Goal: Task Accomplishment & Management: Manage account settings

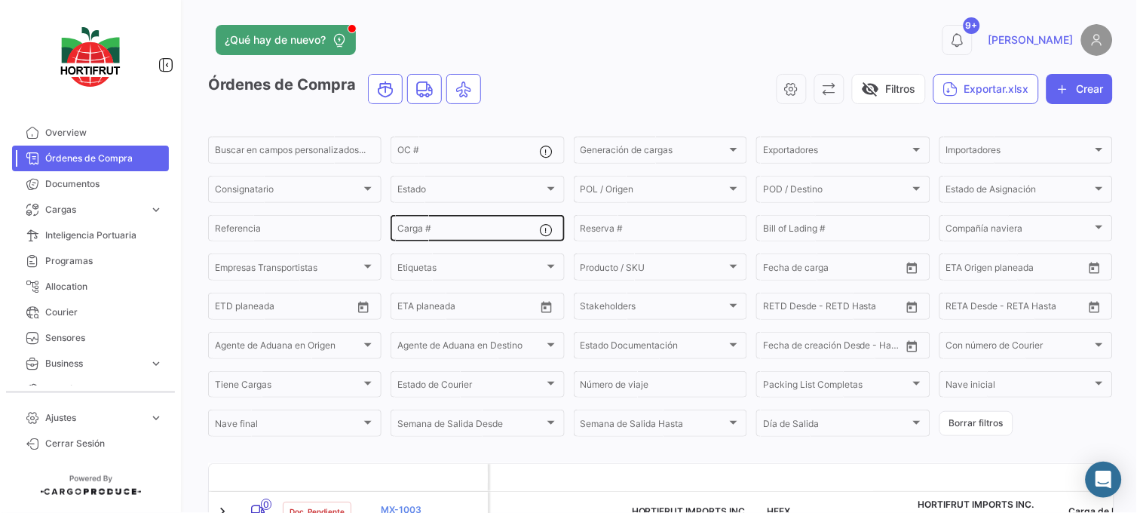
click at [449, 232] on input "Carga #" at bounding box center [468, 230] width 142 height 11
paste input "2526-T-0406"
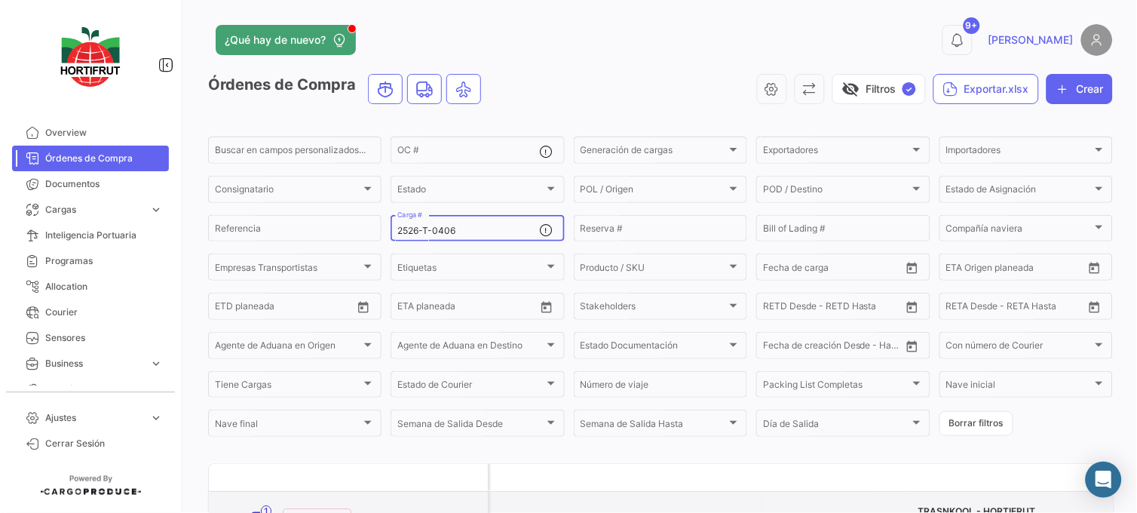
type input "2526-T-0406"
click at [416, 509] on link "PO00000043341" at bounding box center [431, 516] width 101 height 14
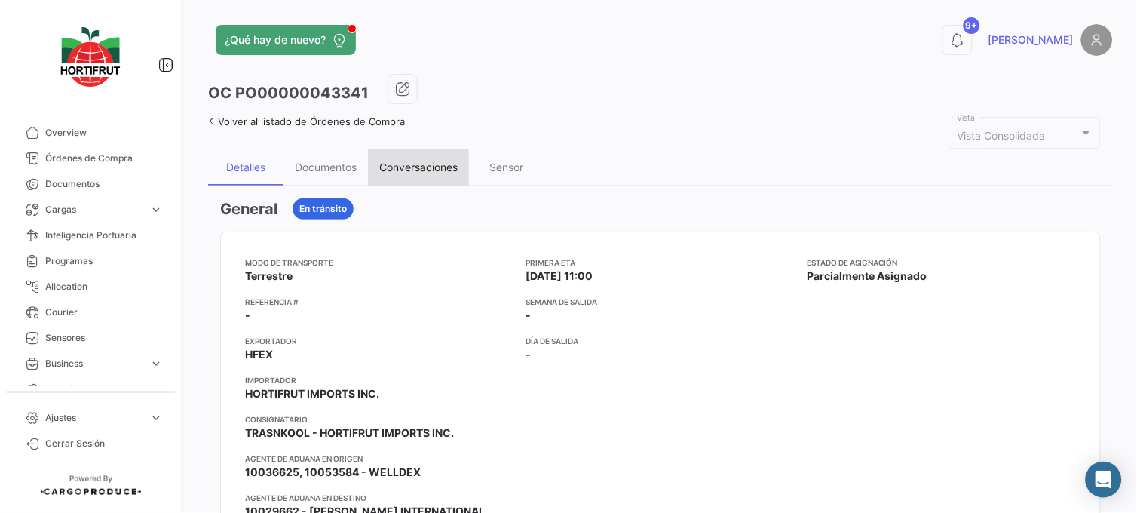
click at [437, 173] on div "Conversaciones" at bounding box center [418, 167] width 101 height 36
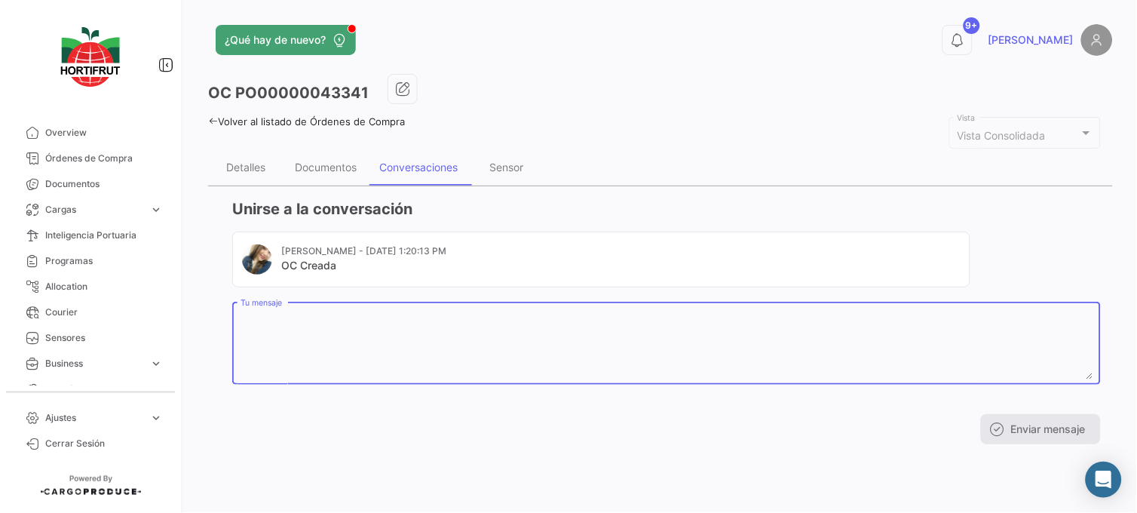
click at [463, 324] on textarea "Tu mensaje" at bounding box center [666, 346] width 852 height 66
click at [257, 142] on div "OC PO00000043341 Volver al listado de Órdenes de Compra Vista Consolidada Vista…" at bounding box center [660, 265] width 904 height 382
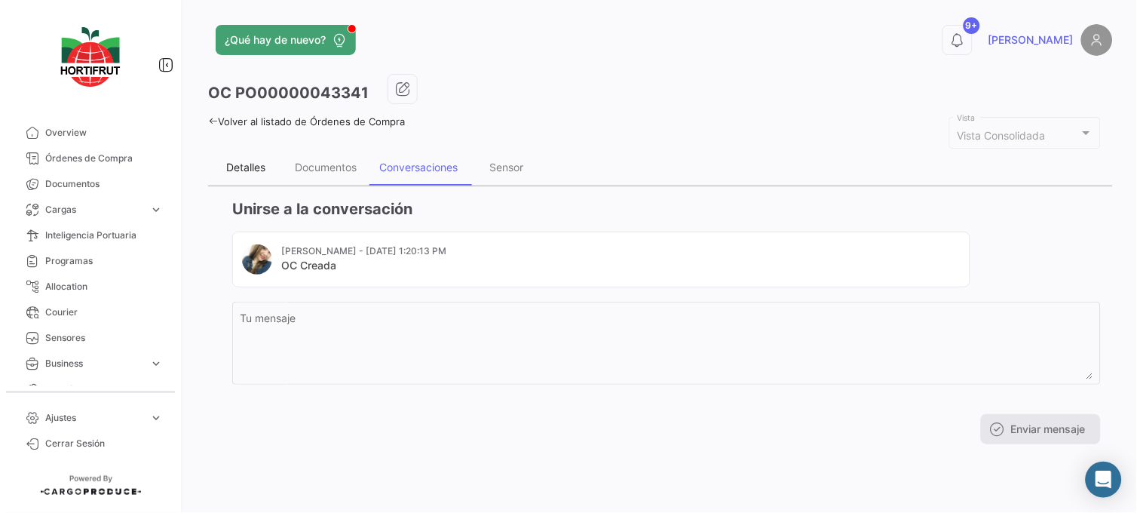
click at [254, 159] on div "Detalles" at bounding box center [245, 167] width 75 height 36
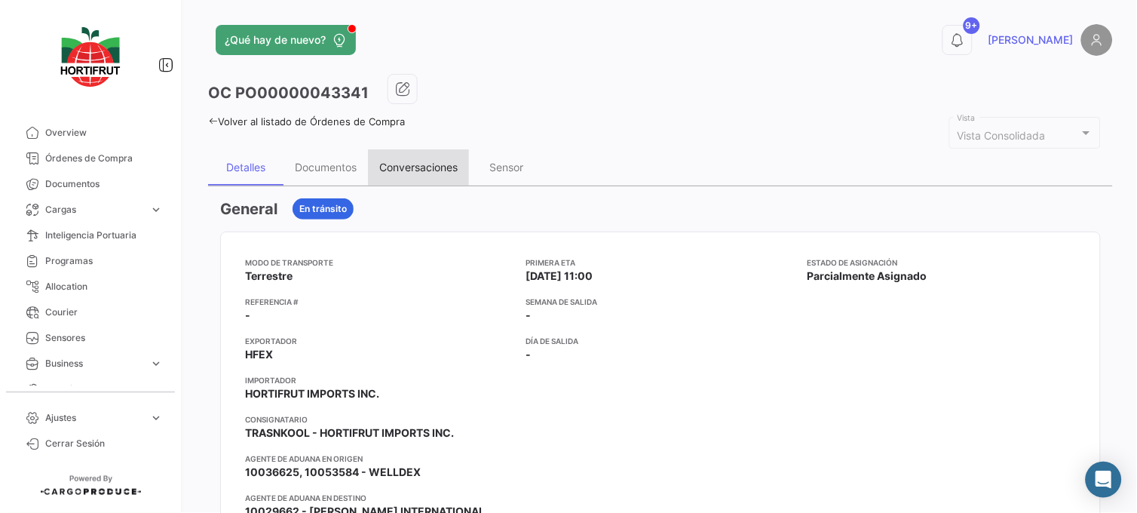
click at [423, 159] on div "Conversaciones" at bounding box center [418, 167] width 101 height 36
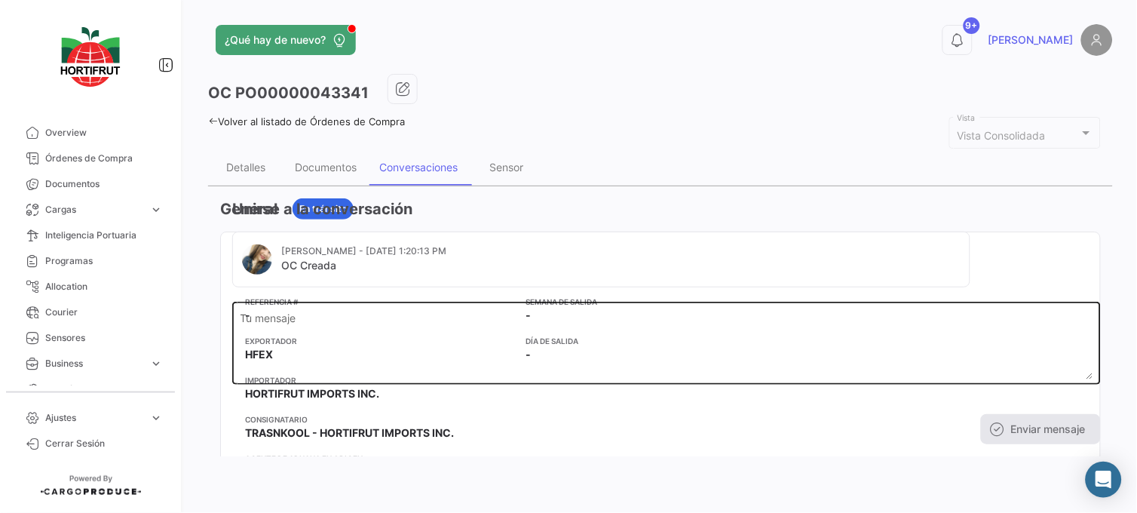
drag, startPoint x: 457, startPoint y: 381, endPoint x: 448, endPoint y: 360, distance: 23.7
click at [449, 366] on div "Tu mensaje" at bounding box center [666, 341] width 852 height 85
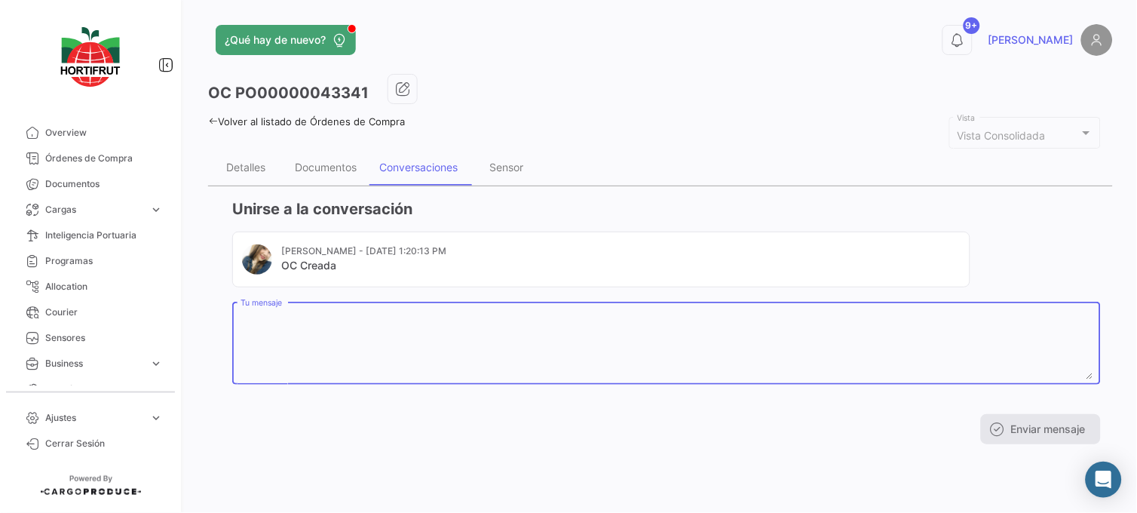
click at [448, 351] on textarea "Tu mensaje" at bounding box center [666, 346] width 852 height 66
paste textarea "20250232"
paste textarea "A16793"
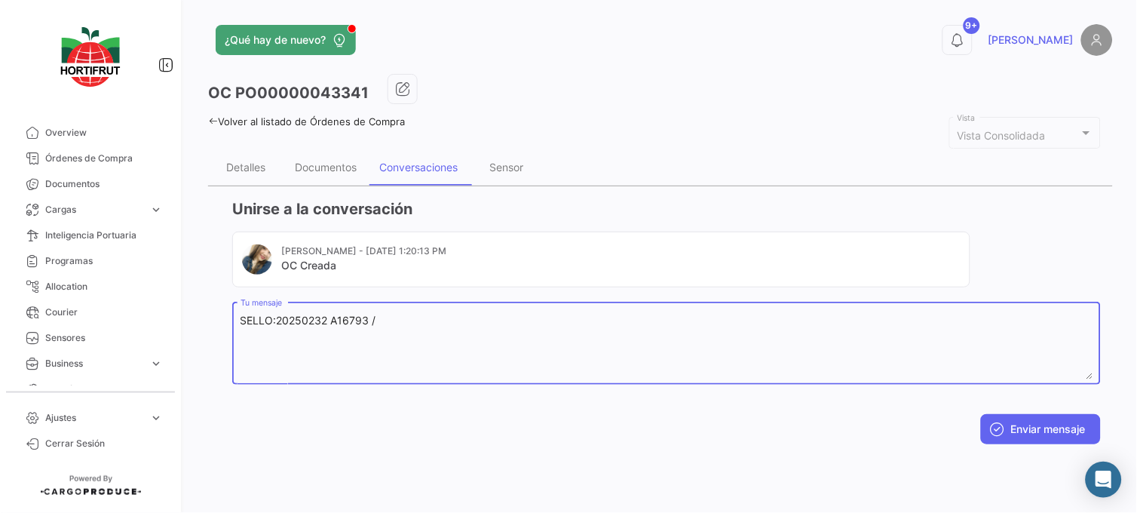
paste textarea "A16793"
click at [327, 320] on textarea "SELLO:20250232 A16793 /A16794" at bounding box center [666, 346] width 852 height 66
type textarea "SELLO:20250232| A16793 /A16794"
click at [1001, 427] on icon at bounding box center [997, 428] width 15 height 15
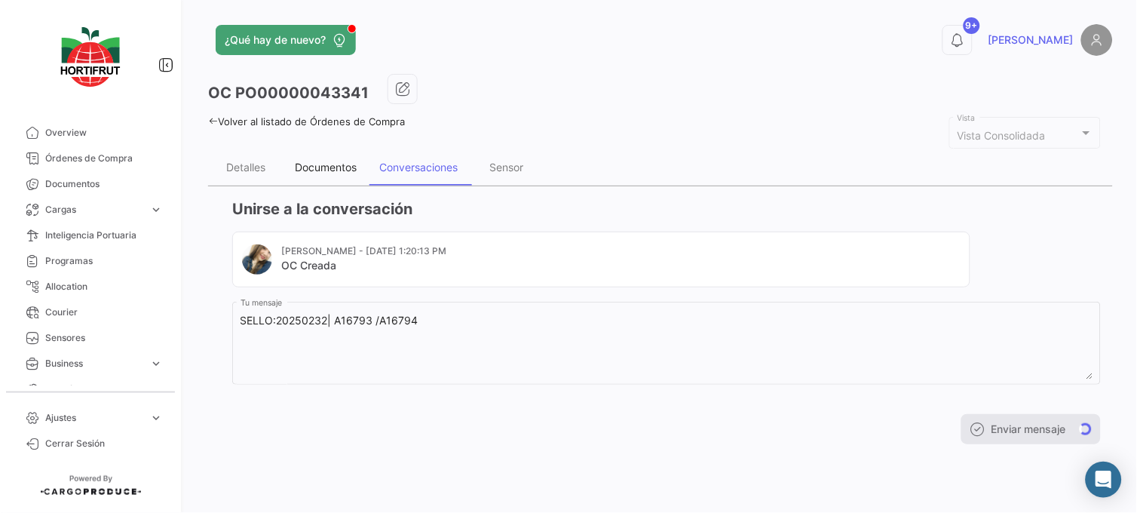
click at [347, 176] on div "Documentos" at bounding box center [325, 167] width 84 height 36
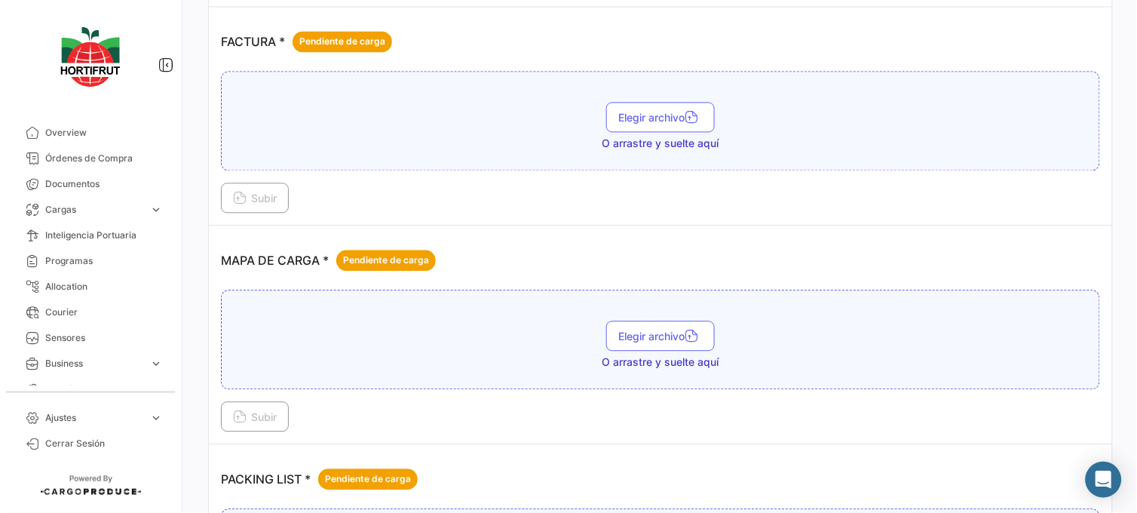
scroll to position [1915, 0]
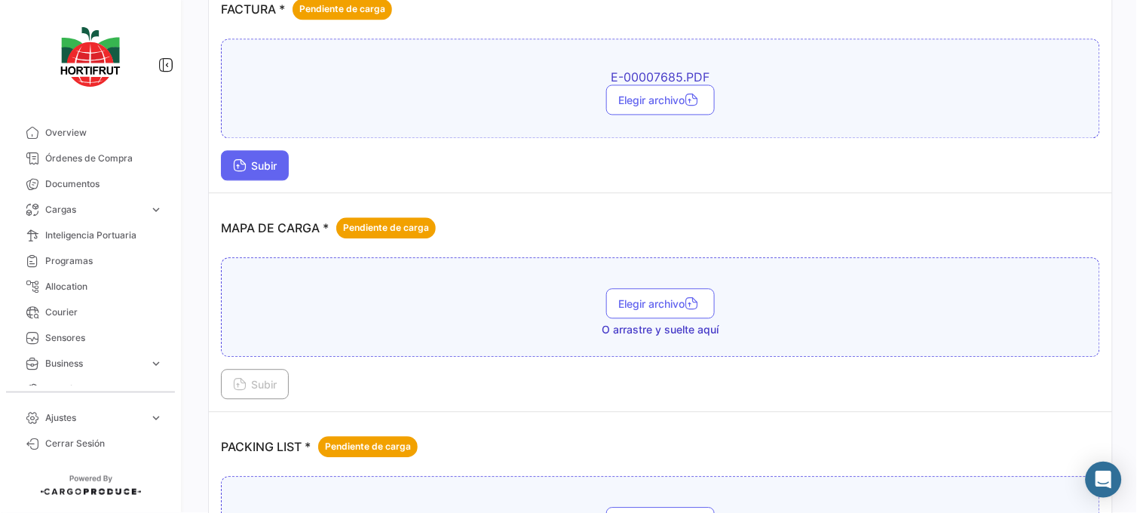
click at [260, 163] on span "Subir" at bounding box center [255, 166] width 44 height 13
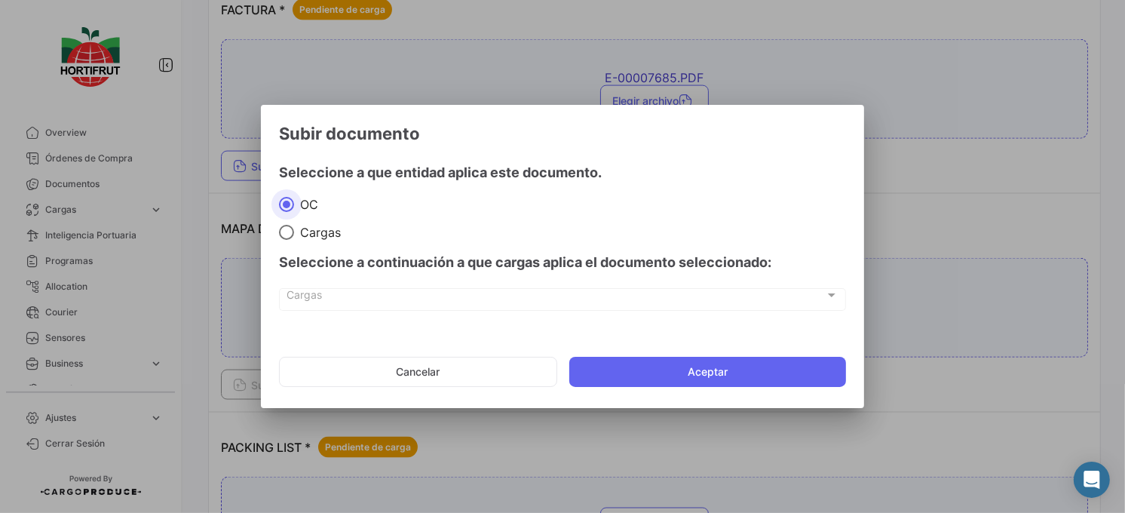
click at [299, 222] on mat-radio-group "[PERSON_NAME]" at bounding box center [562, 217] width 567 height 44
drag, startPoint x: 302, startPoint y: 241, endPoint x: 310, endPoint y: 245, distance: 8.4
click at [303, 242] on div "Seleccione a continuación a que cargas aplica el documento seleccionado:" at bounding box center [562, 262] width 567 height 45
click at [296, 232] on span "Cargas" at bounding box center [317, 232] width 47 height 15
click at [294, 232] on input "Cargas" at bounding box center [286, 232] width 15 height 15
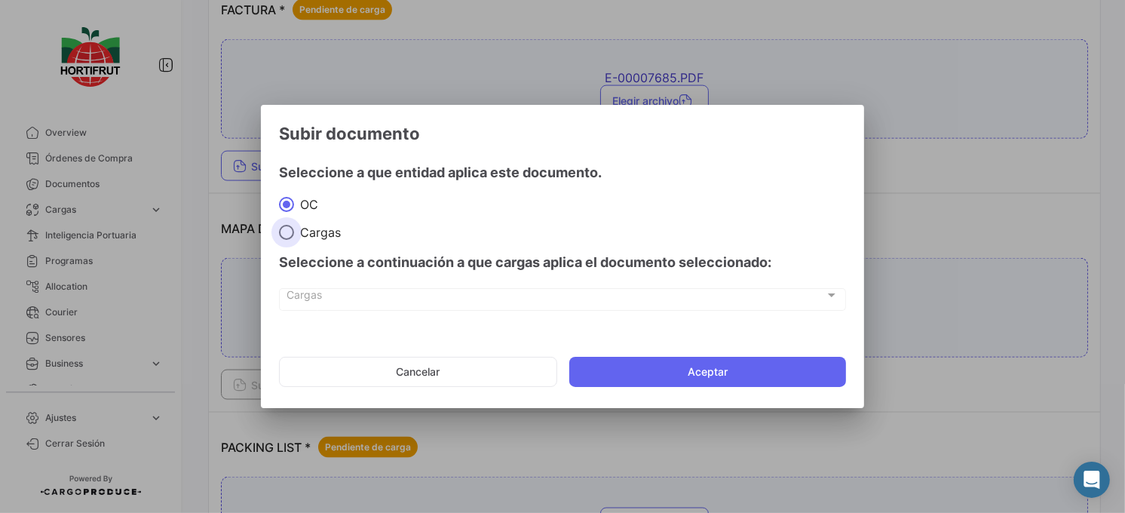
radio input "true"
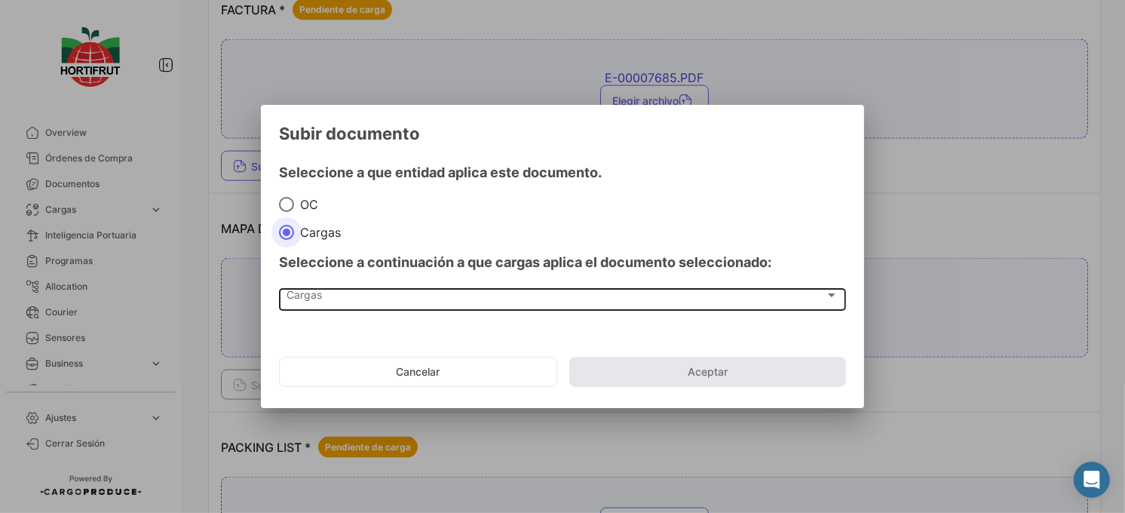
drag, startPoint x: 375, startPoint y: 292, endPoint x: 381, endPoint y: 302, distance: 11.9
click at [381, 302] on div "Cargas" at bounding box center [555, 298] width 537 height 13
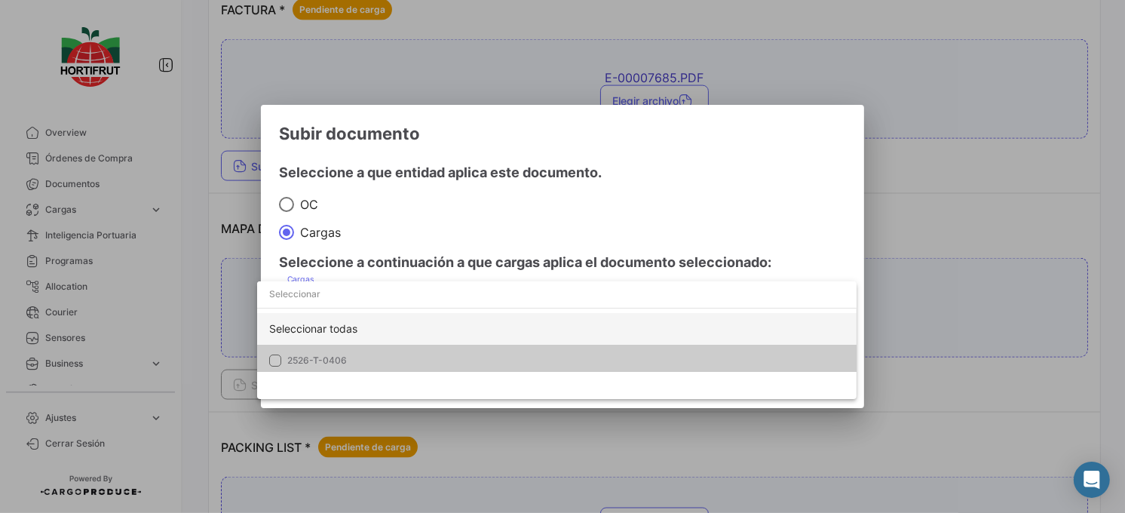
drag, startPoint x: 409, startPoint y: 360, endPoint x: 465, endPoint y: 313, distance: 73.3
click at [418, 356] on span "2526-T-0406" at bounding box center [392, 360] width 211 height 14
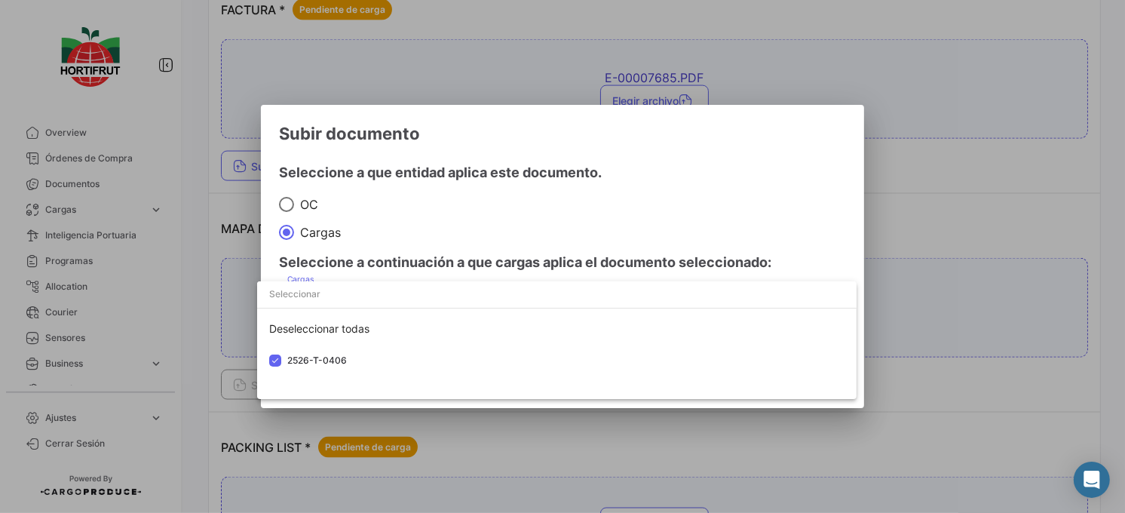
click at [598, 229] on div at bounding box center [562, 256] width 1125 height 513
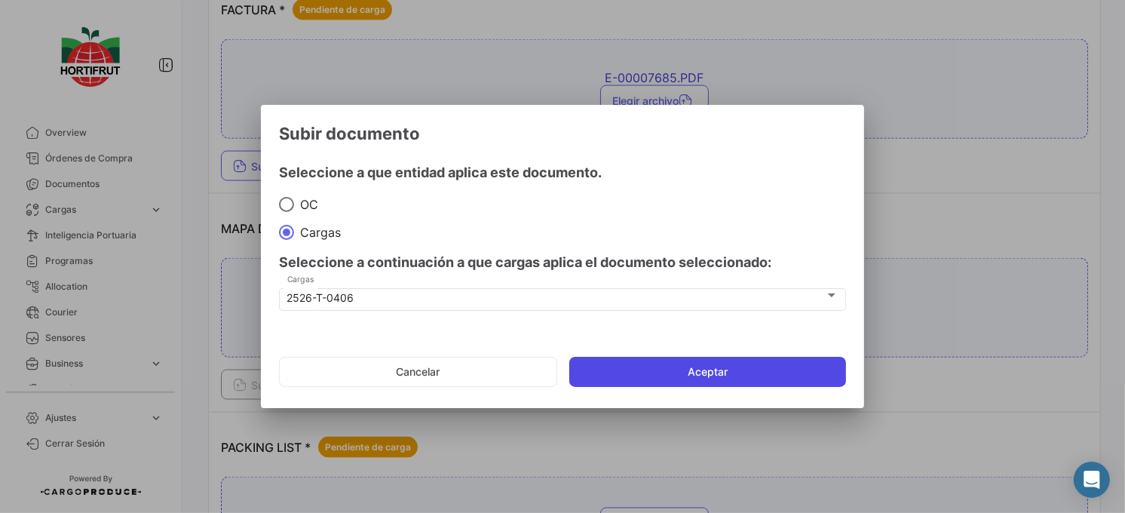
click at [716, 382] on button "Aceptar" at bounding box center [707, 371] width 277 height 30
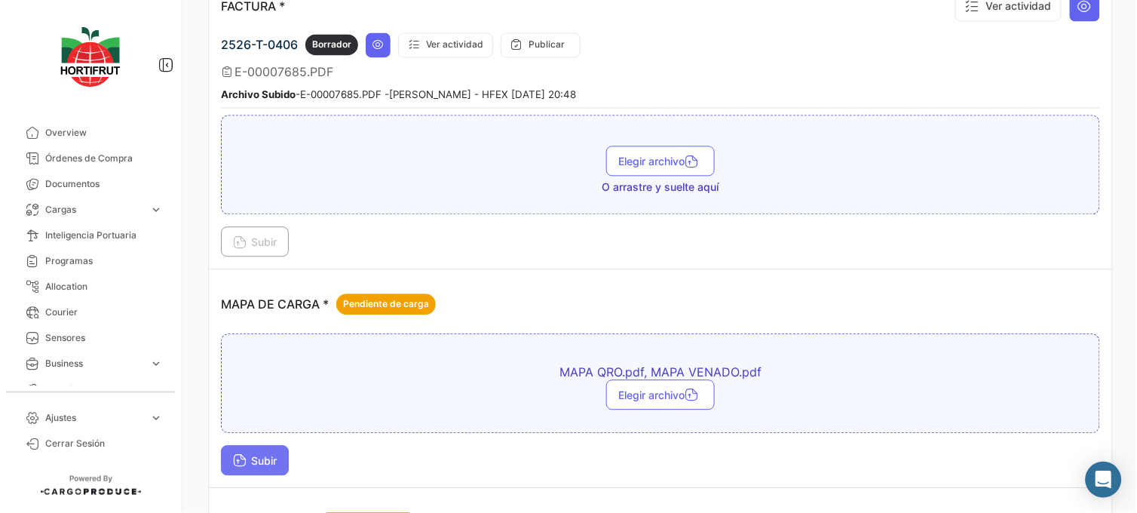
click at [255, 468] on button "Subir" at bounding box center [255, 460] width 68 height 30
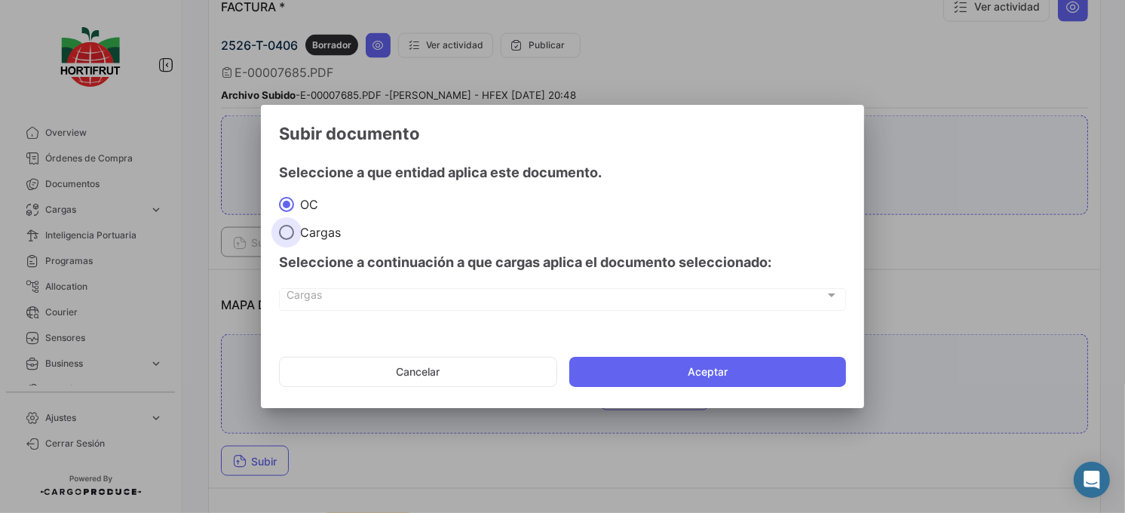
click at [289, 231] on span at bounding box center [286, 232] width 15 height 15
click at [289, 231] on input "Cargas" at bounding box center [286, 232] width 15 height 15
radio input "true"
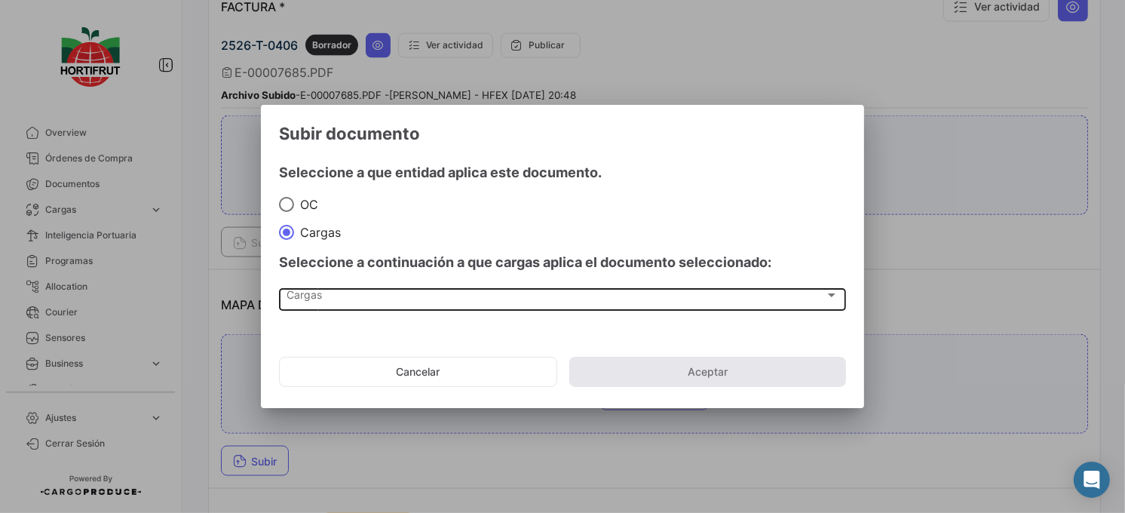
click at [379, 286] on div "Cargas Cargas" at bounding box center [562, 298] width 551 height 26
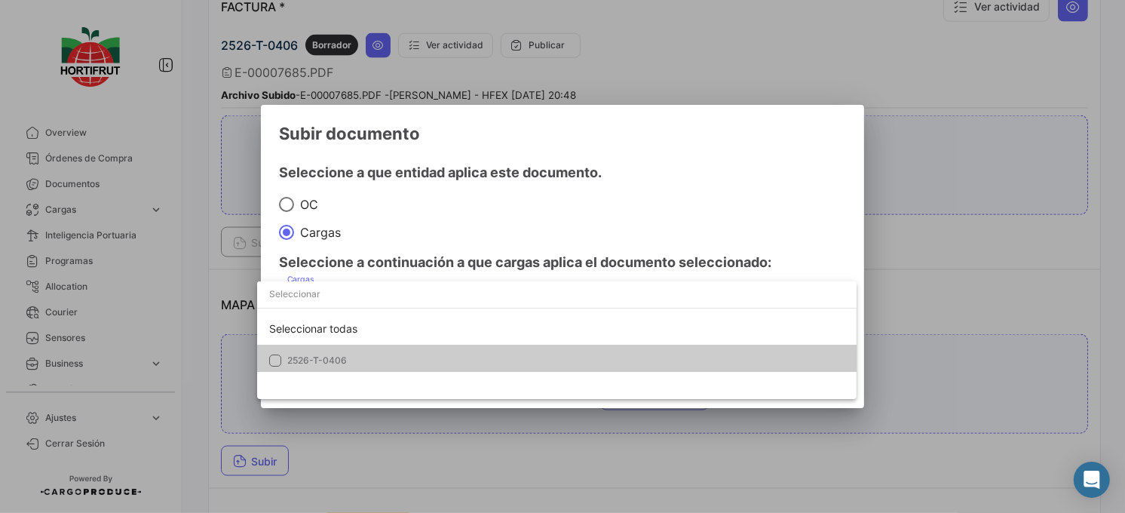
click at [428, 373] on div "Seleccionar todas 2526-T-0406" at bounding box center [556, 340] width 599 height 118
click at [472, 362] on span "2526-T-0406" at bounding box center [392, 360] width 211 height 14
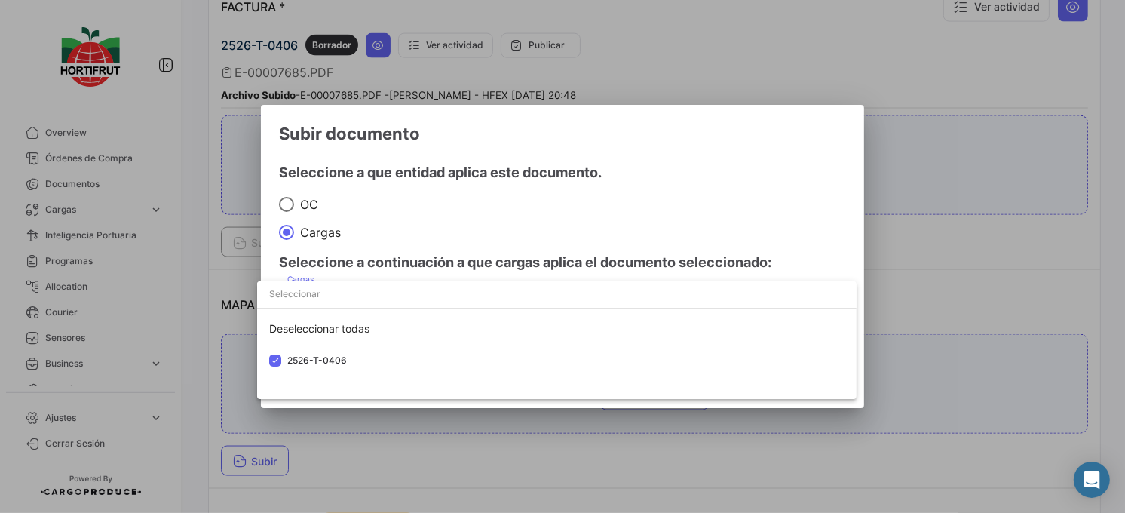
click at [619, 197] on div at bounding box center [562, 256] width 1125 height 513
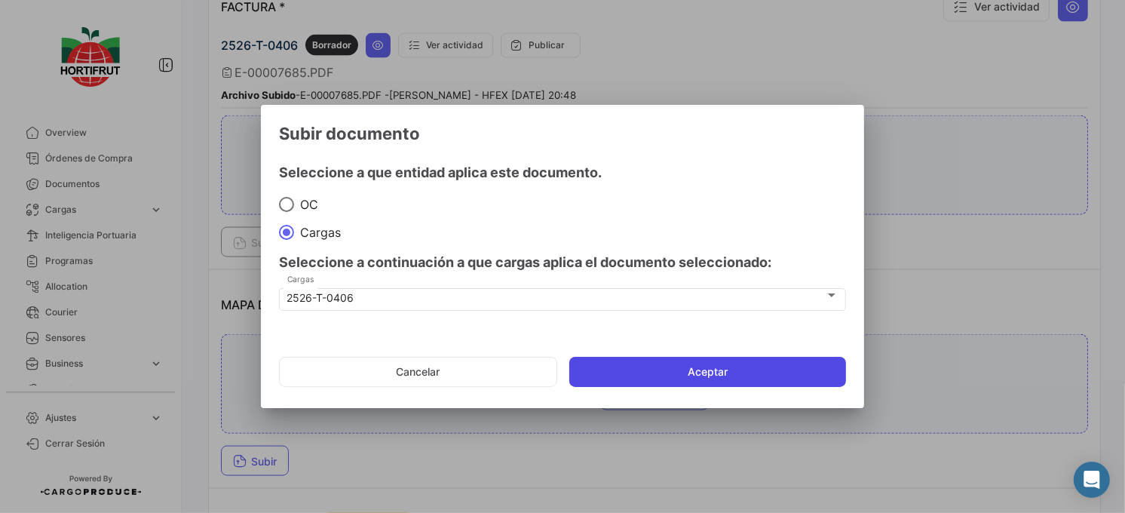
click at [732, 366] on button "Aceptar" at bounding box center [707, 371] width 277 height 30
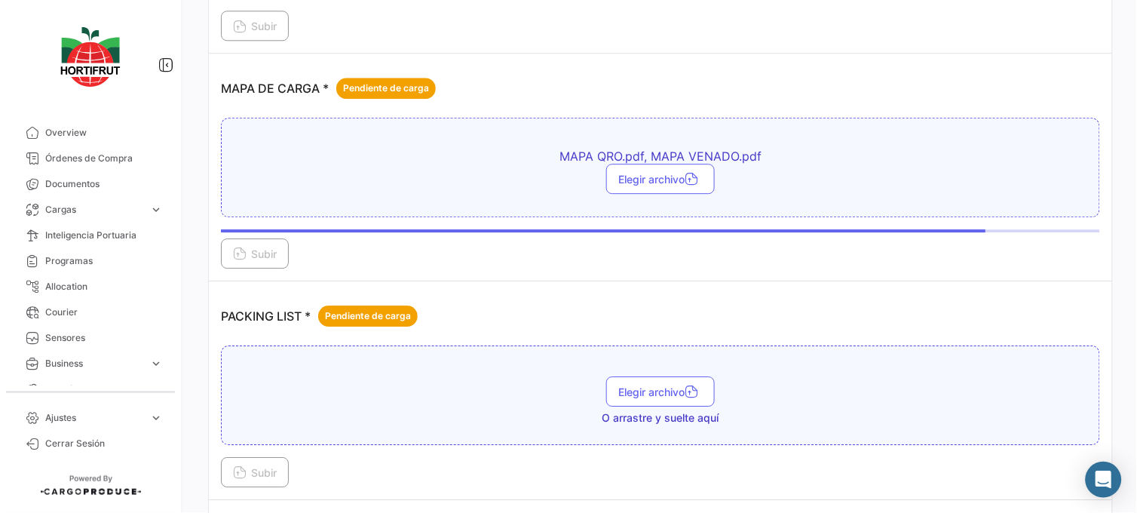
scroll to position [2344, 0]
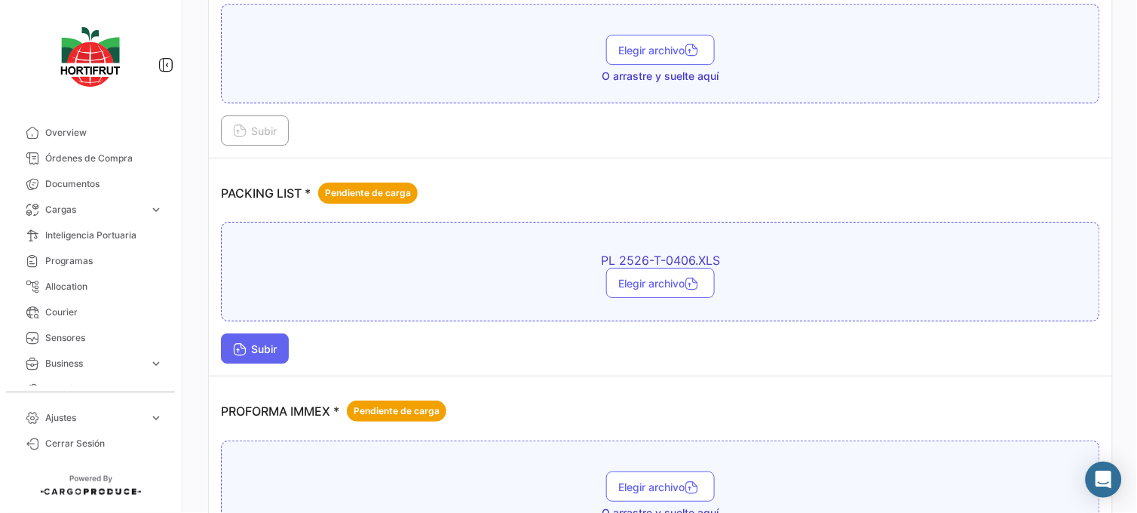
click at [277, 353] on button "Subir" at bounding box center [255, 348] width 68 height 30
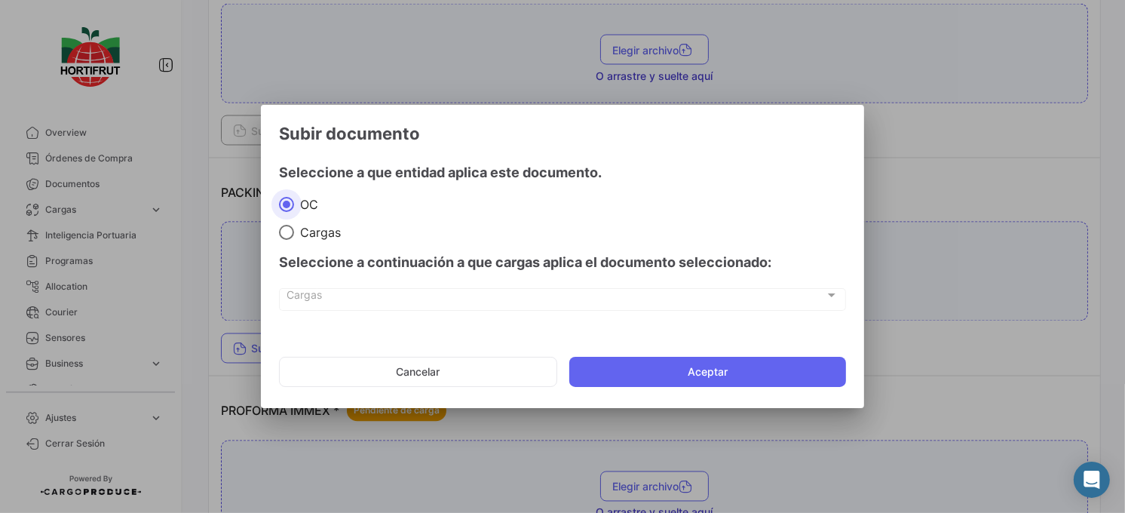
click at [286, 228] on span at bounding box center [286, 232] width 15 height 15
click at [286, 228] on input "Cargas" at bounding box center [286, 232] width 15 height 15
radio input "true"
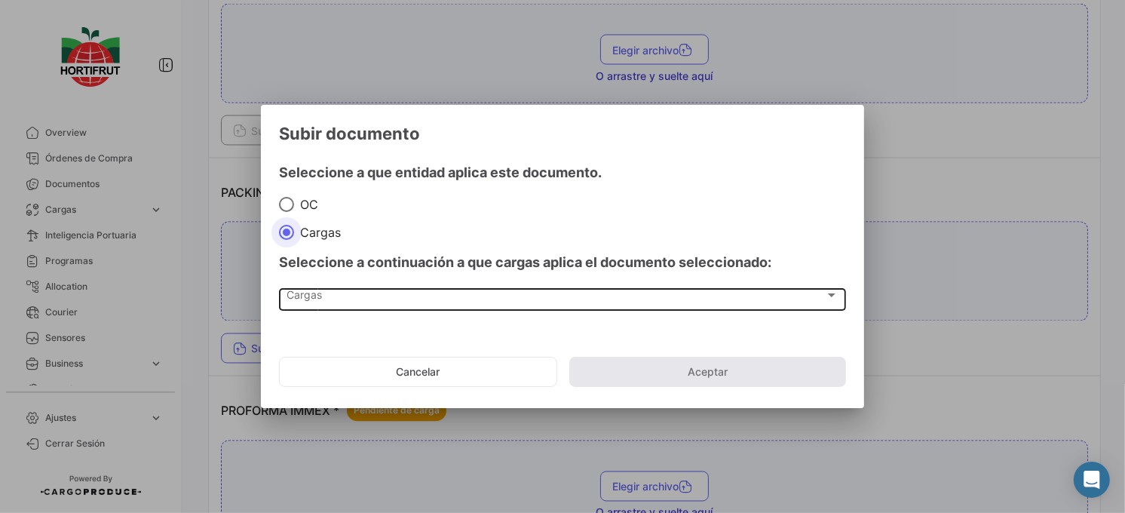
click at [356, 290] on div "Cargas Cargas" at bounding box center [562, 298] width 551 height 26
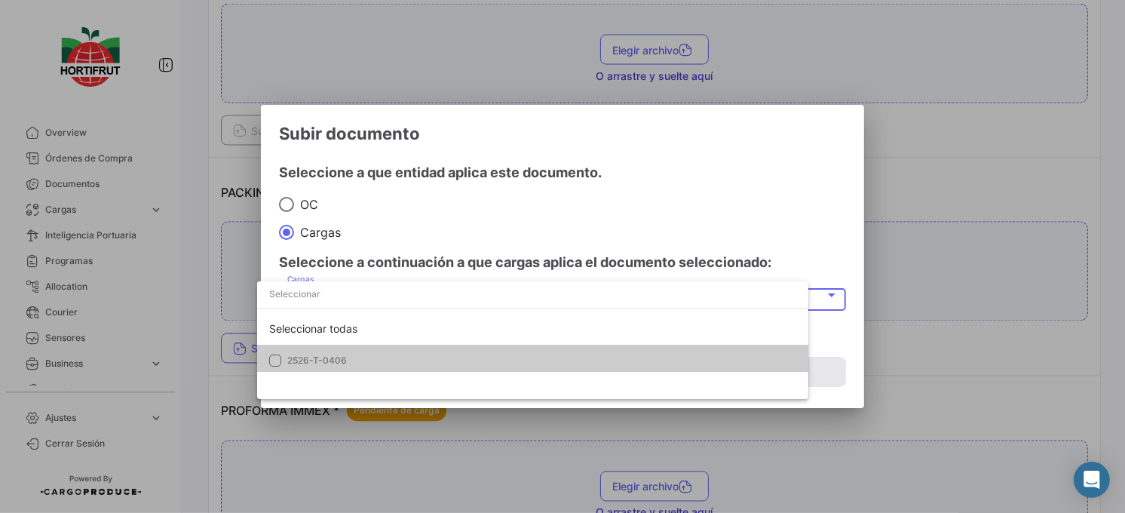
drag, startPoint x: 356, startPoint y: 290, endPoint x: 401, endPoint y: 348, distance: 73.1
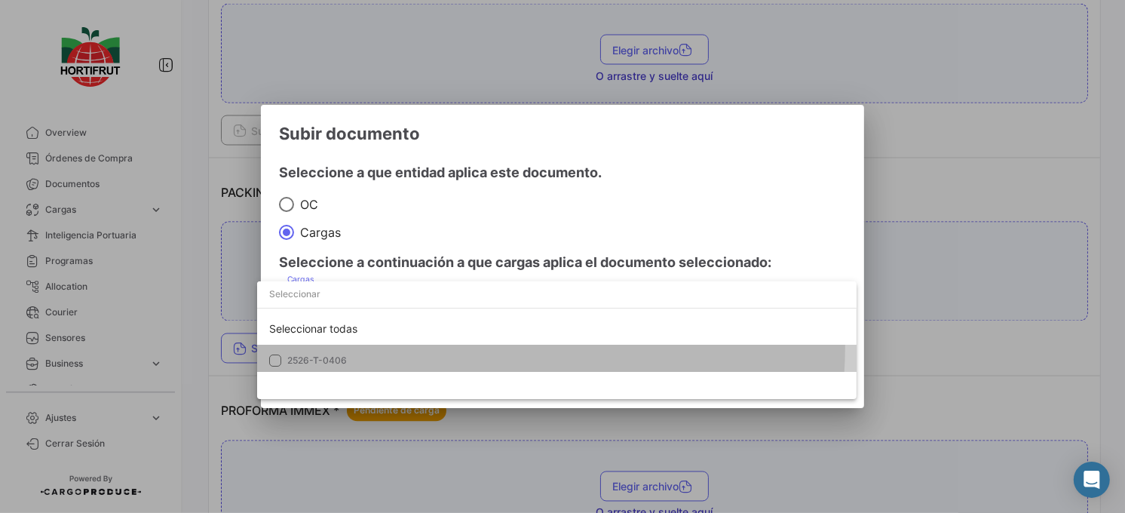
click at [401, 348] on mat-option "2526-T-0406" at bounding box center [556, 360] width 599 height 32
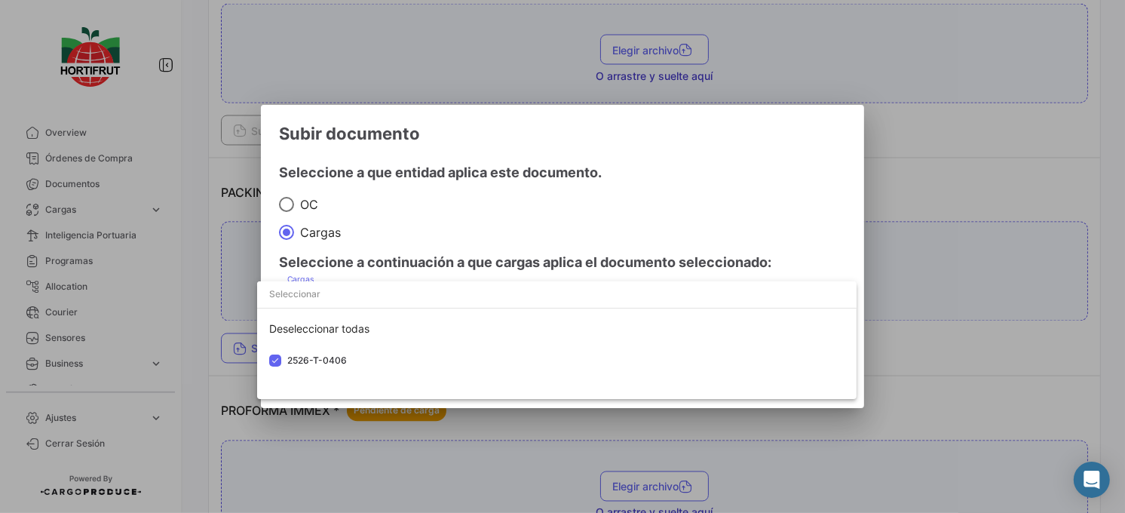
click at [500, 245] on div at bounding box center [562, 256] width 1125 height 513
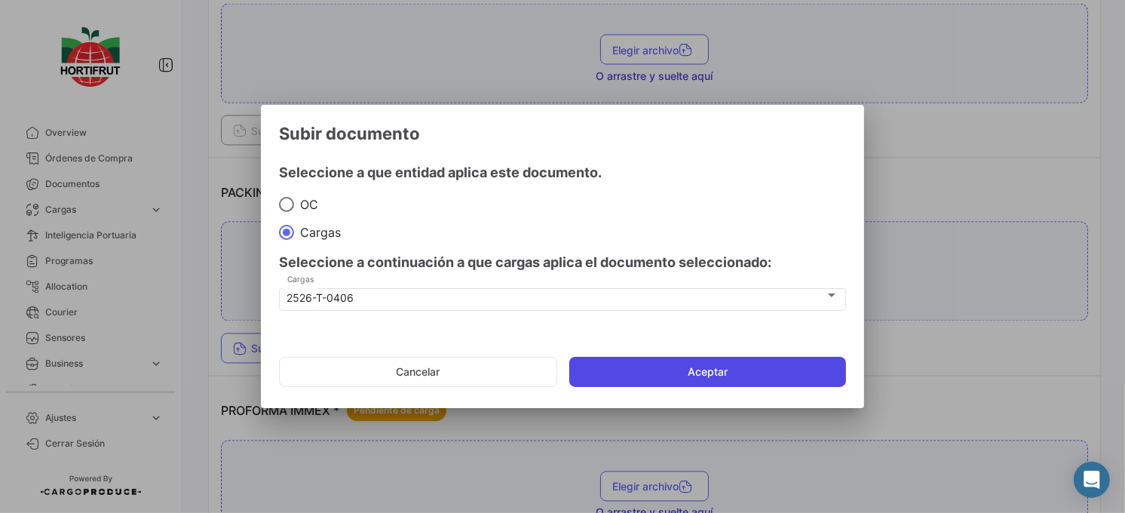
click at [649, 360] on button "Aceptar" at bounding box center [707, 371] width 277 height 30
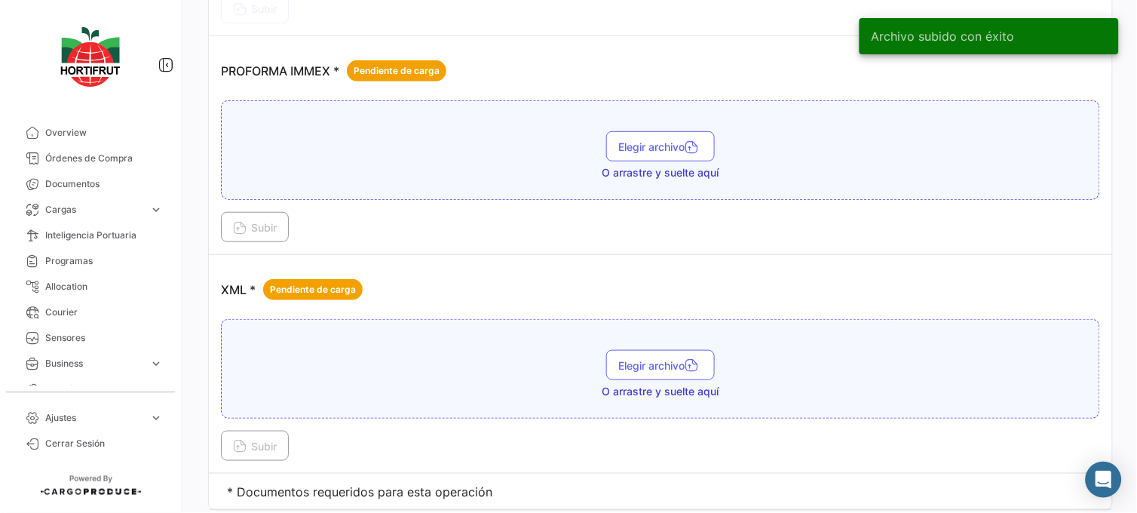
scroll to position [2728, 0]
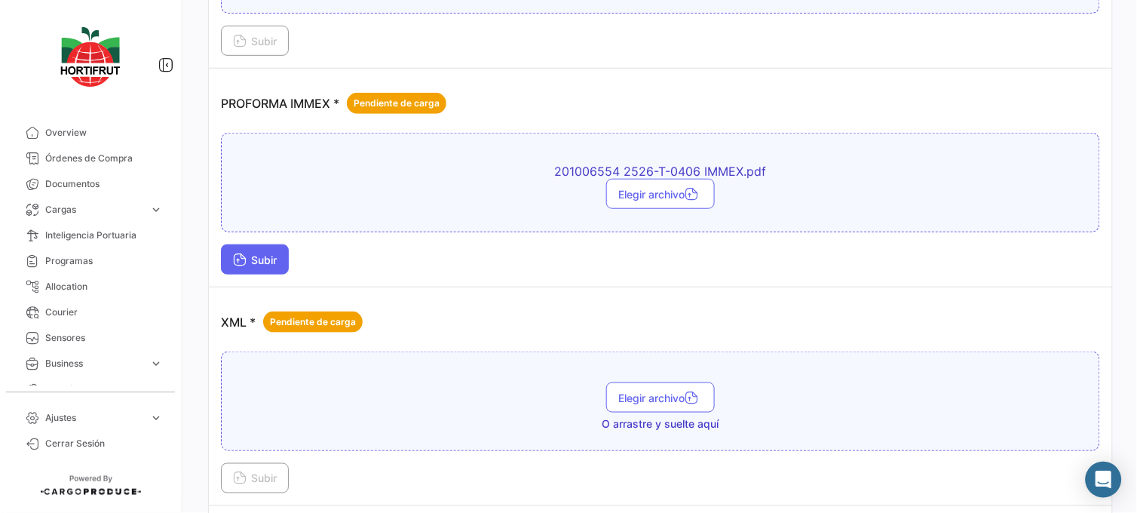
click at [277, 246] on button "Subir" at bounding box center [255, 259] width 68 height 30
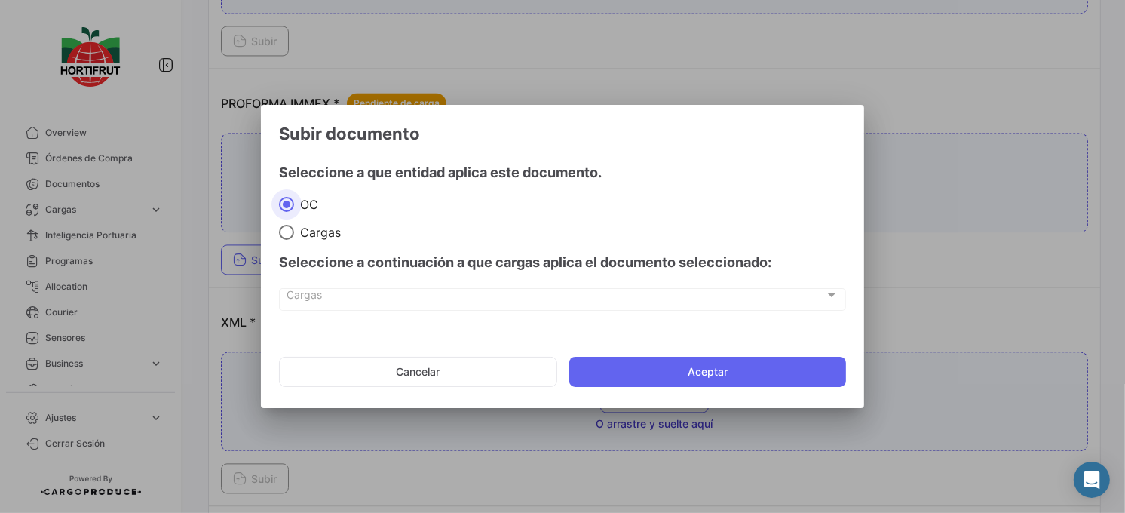
click at [313, 240] on div "Seleccione a continuación a que cargas aplica el documento seleccionado:" at bounding box center [562, 262] width 567 height 45
click at [314, 230] on span "Cargas" at bounding box center [317, 232] width 47 height 15
click at [294, 230] on input "Cargas" at bounding box center [286, 232] width 15 height 15
radio input "true"
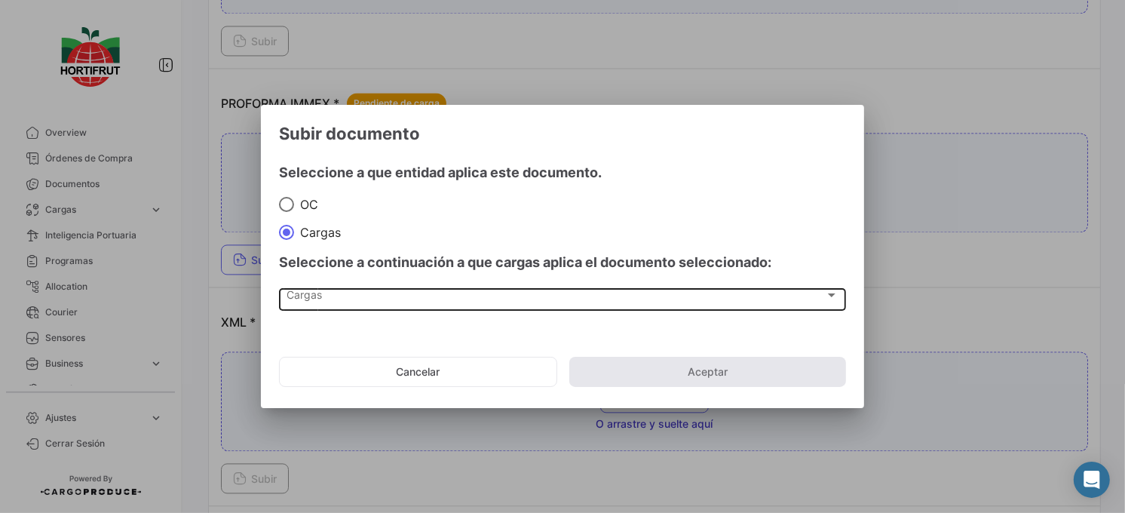
drag, startPoint x: 360, startPoint y: 283, endPoint x: 368, endPoint y: 287, distance: 8.4
click at [368, 287] on div "Seleccione a continuación a que cargas aplica el documento seleccionado: [PERSO…" at bounding box center [562, 284] width 567 height 88
drag, startPoint x: 368, startPoint y: 287, endPoint x: 381, endPoint y: 295, distance: 14.9
click at [381, 295] on div "Cargas" at bounding box center [555, 298] width 537 height 13
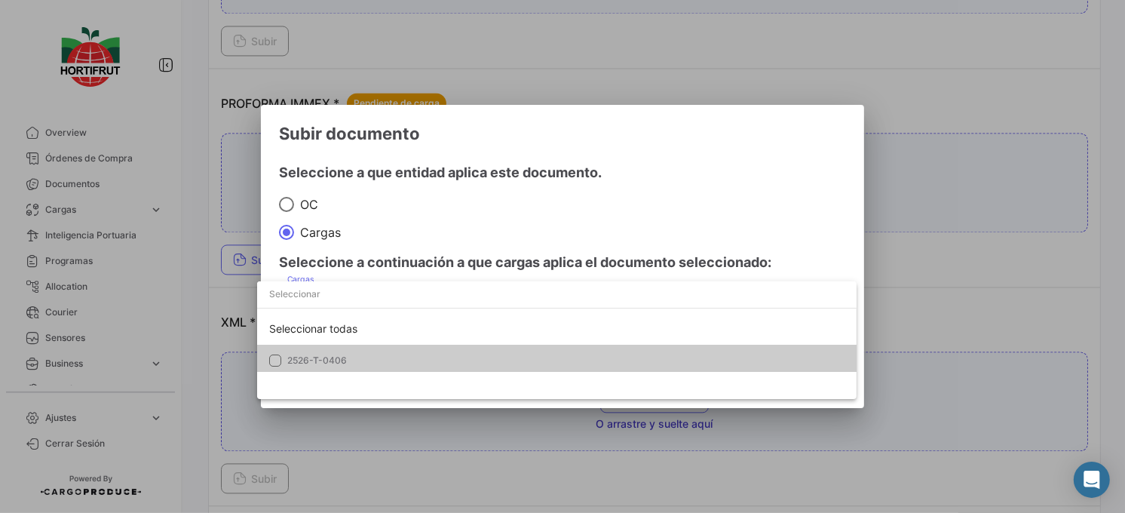
drag, startPoint x: 409, startPoint y: 375, endPoint x: 415, endPoint y: 366, distance: 9.8
click at [410, 375] on div "Seleccionar todas 2526-T-0406" at bounding box center [556, 340] width 599 height 118
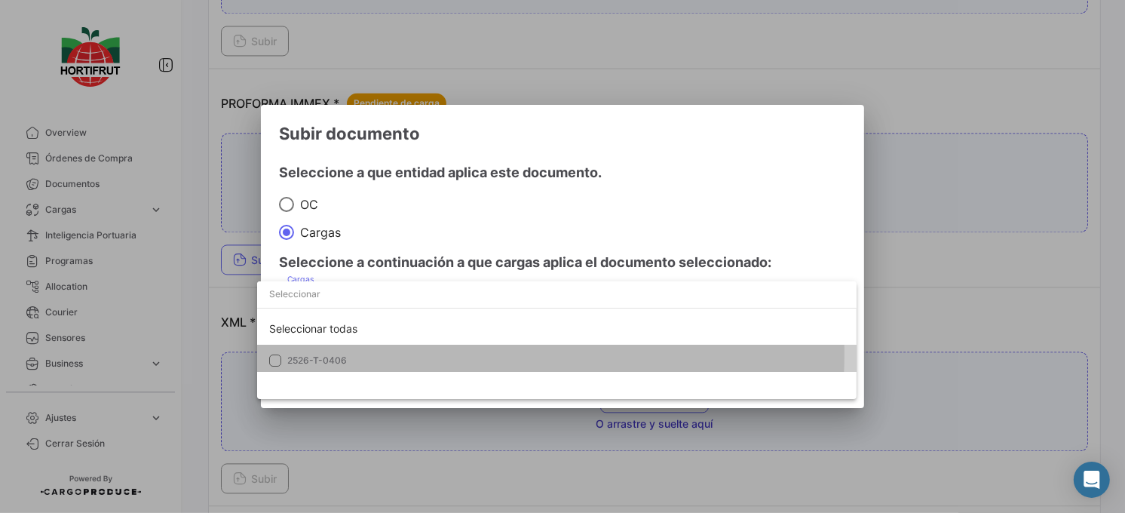
click at [430, 354] on span "2526-T-0406" at bounding box center [392, 360] width 211 height 14
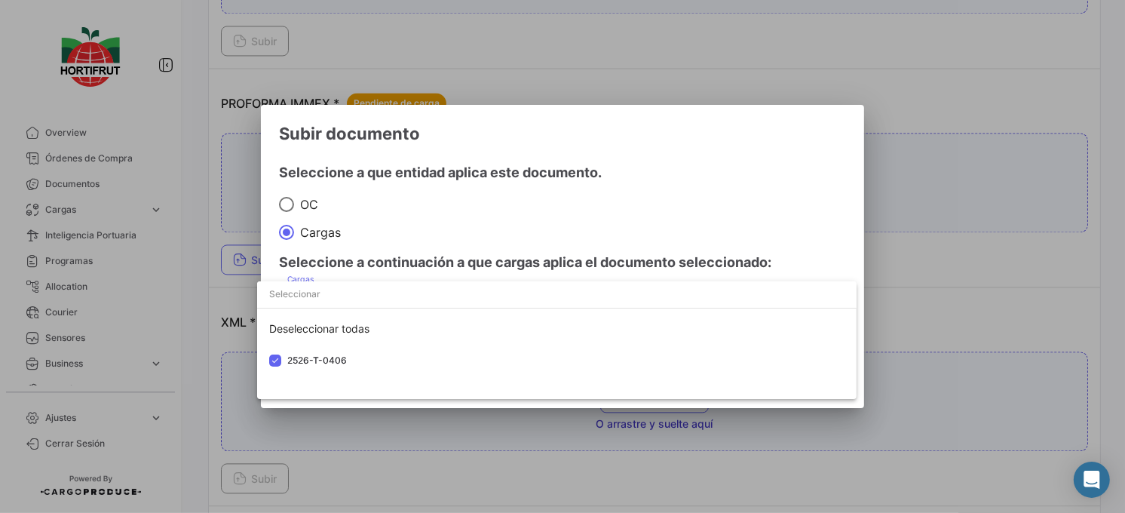
click at [441, 240] on div at bounding box center [562, 256] width 1125 height 513
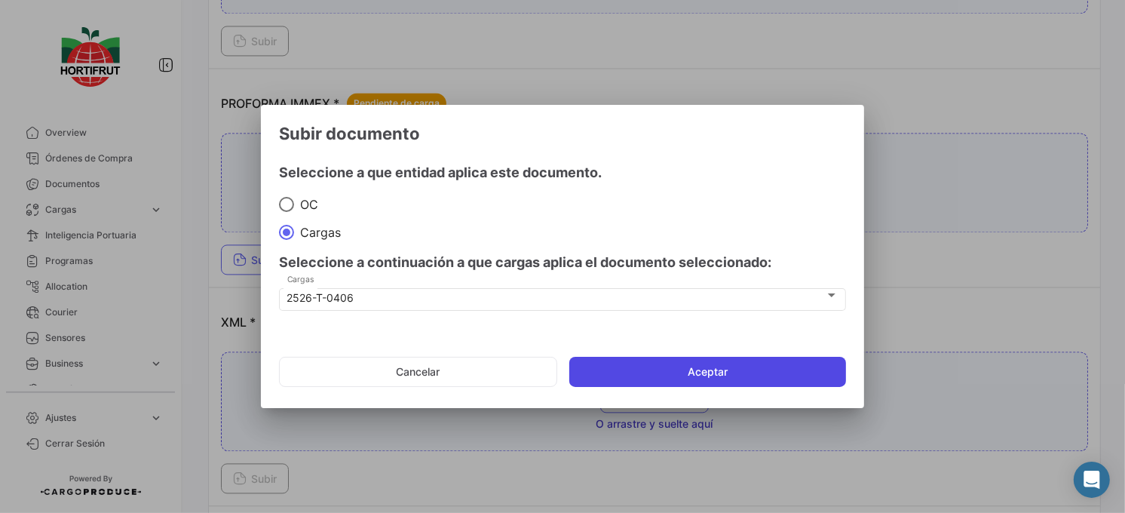
click at [649, 368] on button "Aceptar" at bounding box center [707, 371] width 277 height 30
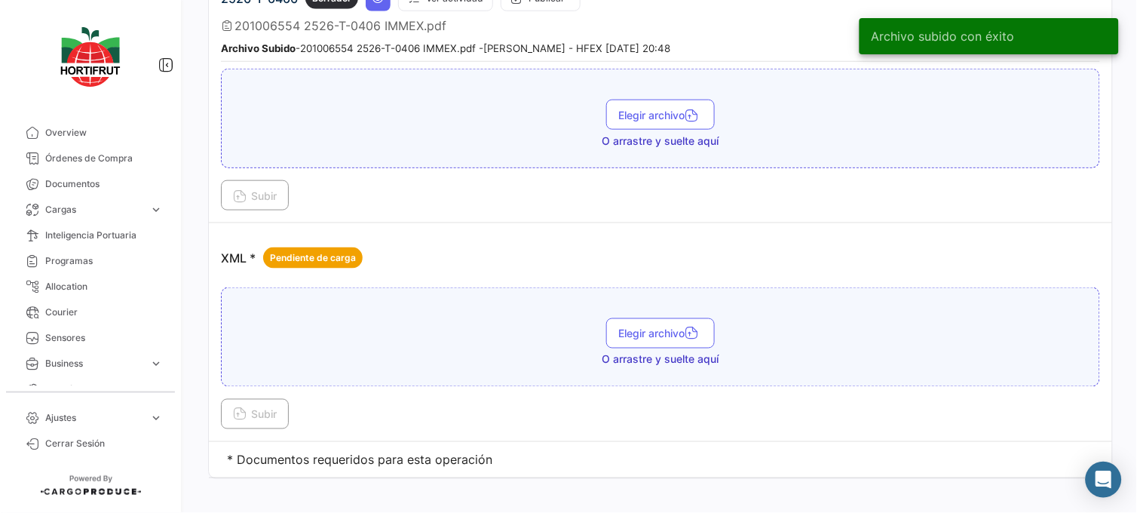
scroll to position [2875, 0]
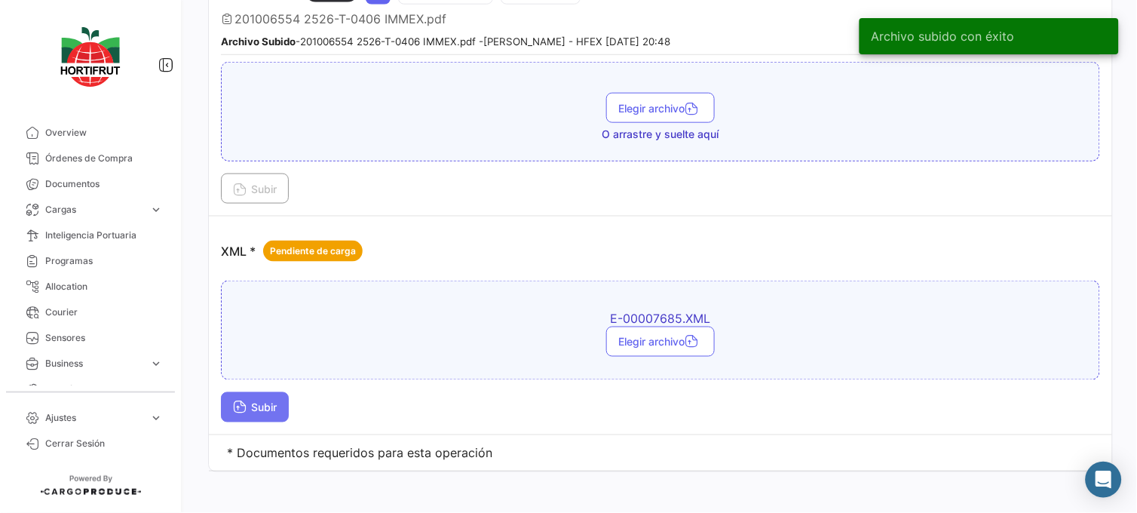
click at [269, 401] on span "Subir" at bounding box center [255, 407] width 44 height 13
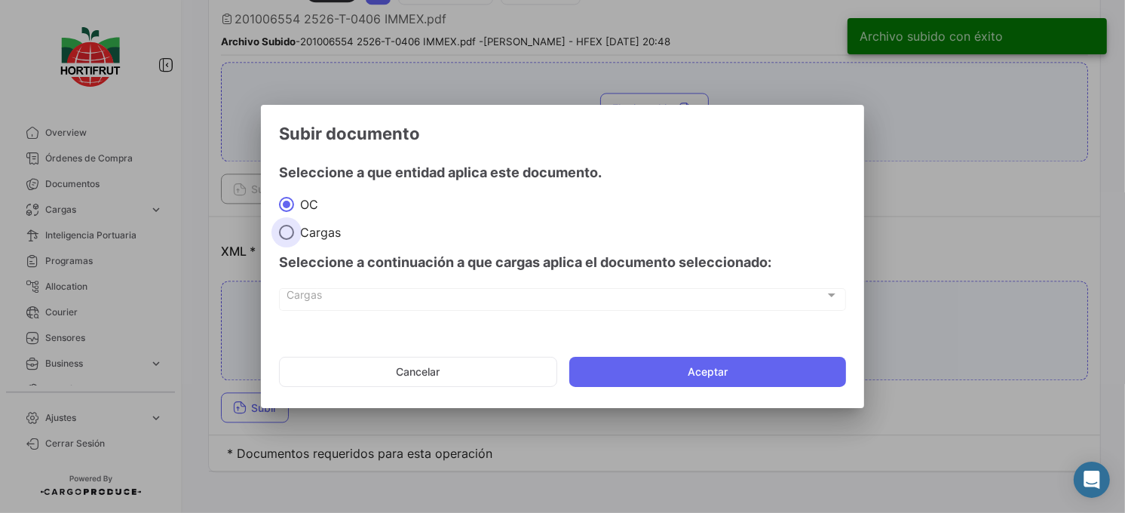
click at [287, 238] on span at bounding box center [286, 232] width 15 height 15
click at [287, 238] on input "Cargas" at bounding box center [286, 232] width 15 height 15
radio input "true"
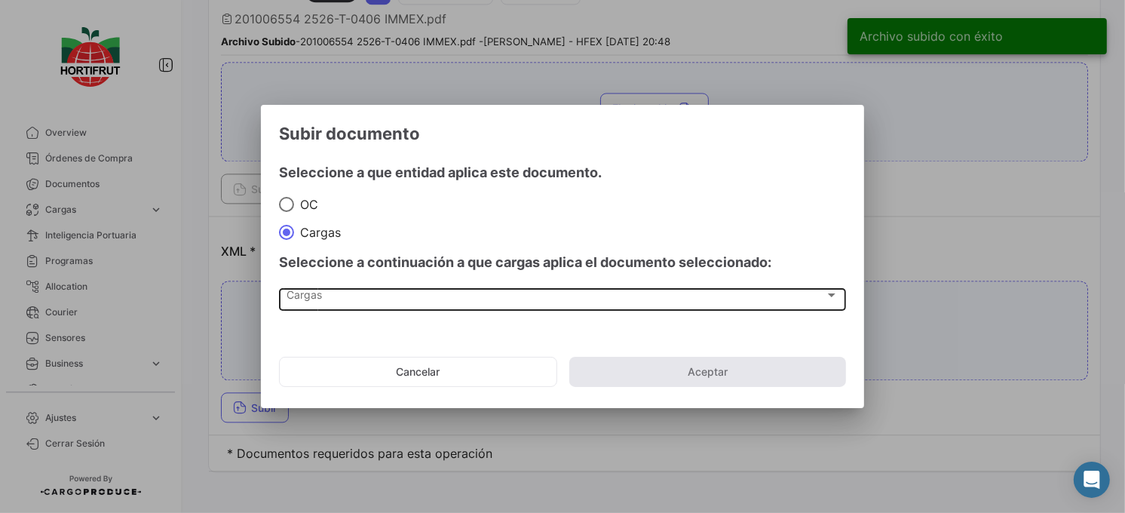
click at [342, 304] on div "Cargas Cargas" at bounding box center [562, 298] width 551 height 26
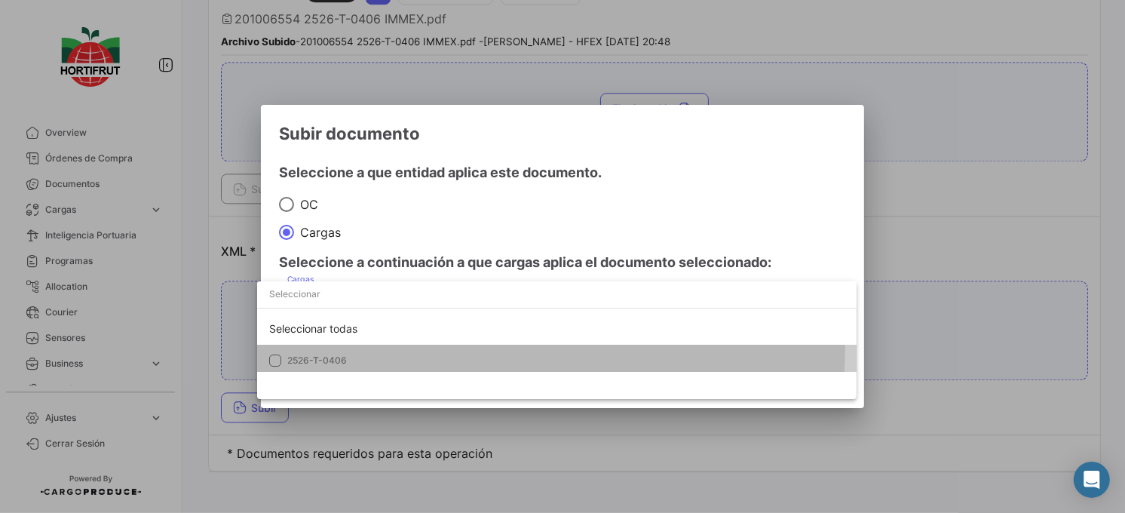
click at [379, 344] on mat-option "2526-T-0406" at bounding box center [556, 360] width 599 height 32
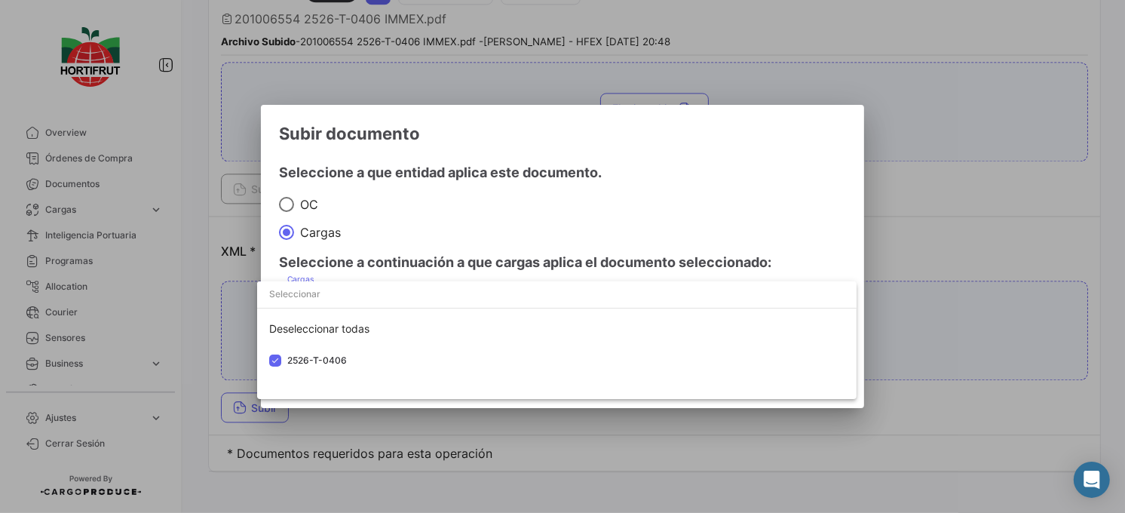
click at [473, 249] on div at bounding box center [562, 256] width 1125 height 513
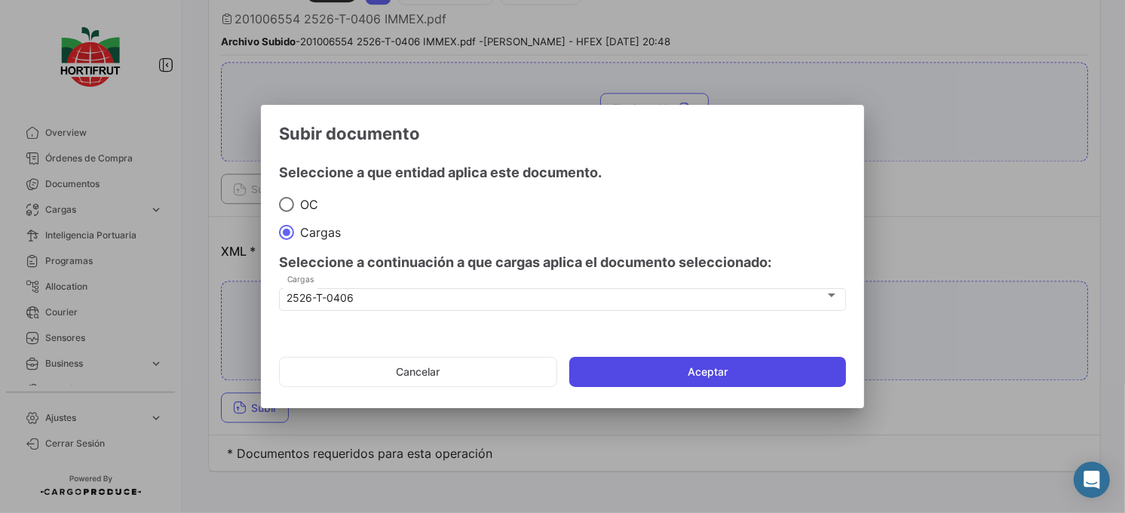
click at [678, 372] on button "Aceptar" at bounding box center [707, 371] width 277 height 30
